Goal: Task Accomplishment & Management: Complete application form

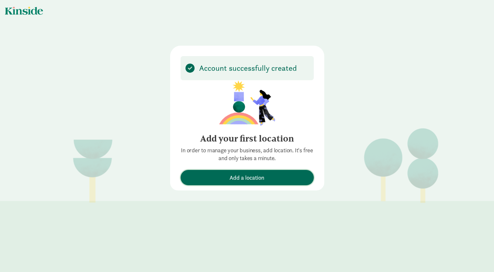
click at [224, 178] on span "Add a location" at bounding box center [247, 177] width 127 height 9
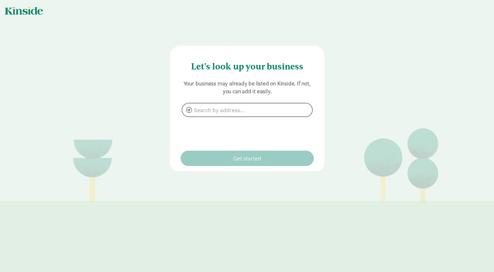
click at [202, 106] on input at bounding box center [247, 109] width 130 height 13
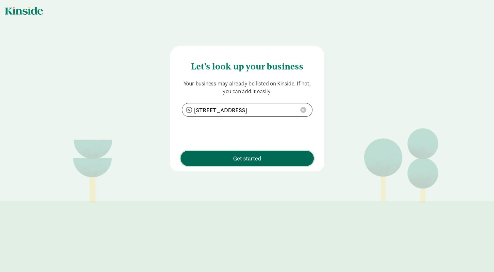
click at [233, 158] on span "Get started" at bounding box center [247, 158] width 28 height 9
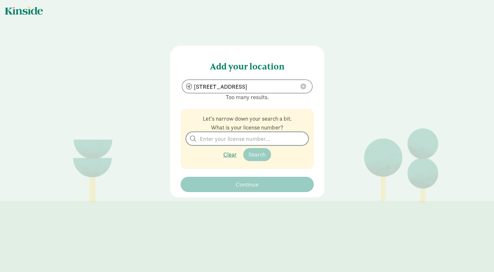
click at [247, 143] on input "search" at bounding box center [247, 138] width 122 height 13
click at [279, 87] on input "[STREET_ADDRESS]" at bounding box center [247, 86] width 130 height 13
type input "[STREET_ADDRESS]"
click at [223, 138] on input "search" at bounding box center [247, 138] width 122 height 13
click at [229, 156] on p "Clear Search" at bounding box center [247, 154] width 123 height 13
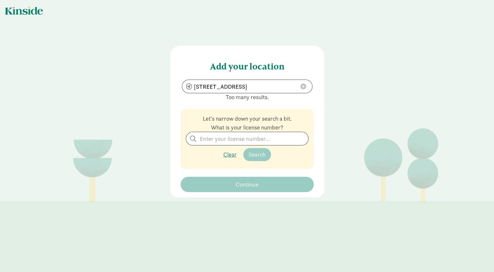
click at [229, 156] on p "Clear Search" at bounding box center [247, 154] width 123 height 13
click at [226, 156] on p "Clear Search" at bounding box center [247, 154] width 123 height 13
click at [204, 136] on input "search" at bounding box center [247, 138] width 122 height 13
type input "s"
click at [255, 157] on span "Search" at bounding box center [256, 155] width 17 height 8
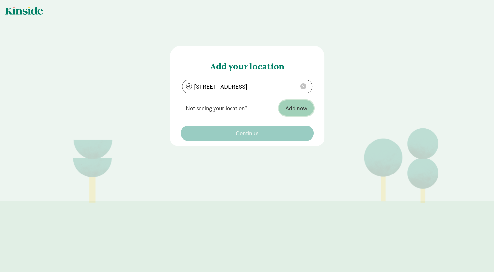
click at [291, 105] on span "Add now" at bounding box center [296, 108] width 22 height 9
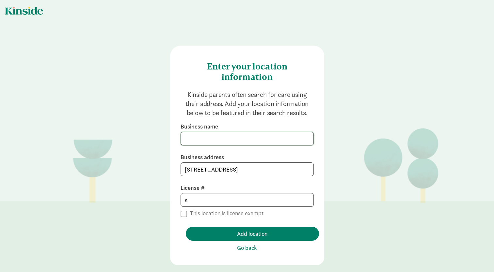
click at [228, 135] on input at bounding box center [247, 138] width 133 height 13
type input "Wallingford Childcare Center"
click at [185, 199] on input "s" at bounding box center [247, 200] width 133 height 13
